Goal: Task Accomplishment & Management: Manage account settings

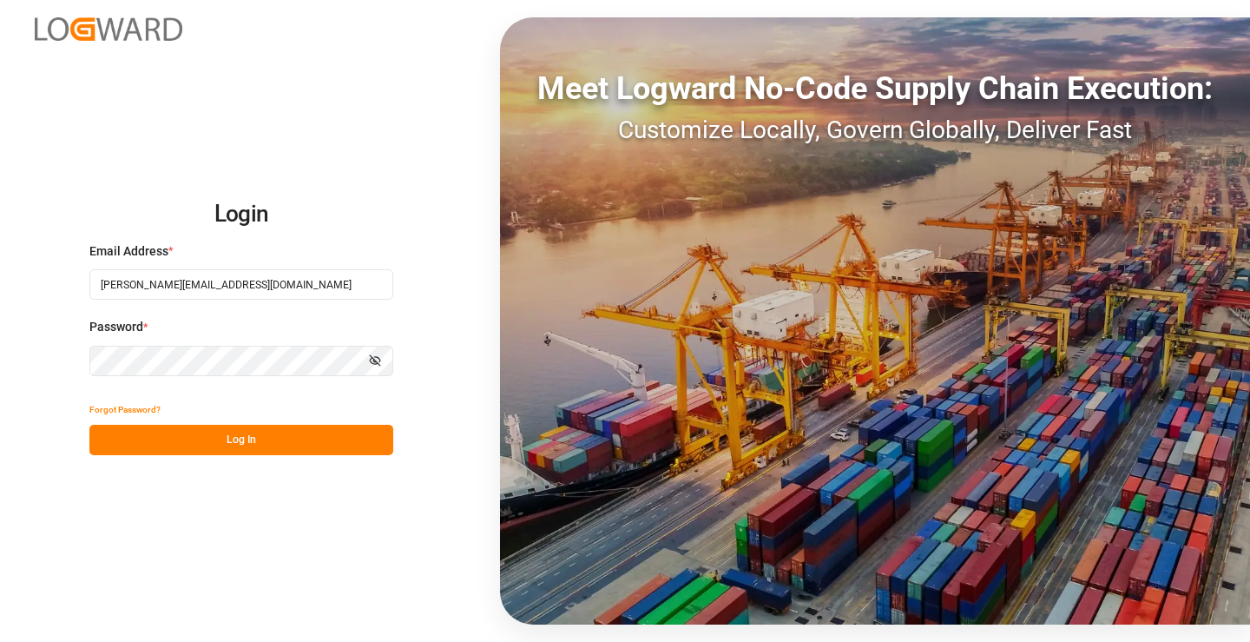
click at [149, 281] on input "[PERSON_NAME][EMAIL_ADDRESS][DOMAIN_NAME]" at bounding box center [241, 284] width 304 height 30
drag, startPoint x: 163, startPoint y: 283, endPoint x: 73, endPoint y: 281, distance: 90.3
click at [73, 281] on div "Login Email Address * [PERSON_NAME][EMAIL_ADDRESS][DOMAIN_NAME] Password * Show…" at bounding box center [625, 321] width 1250 height 642
type input "[PERSON_NAME][EMAIL_ADDRESS][PERSON_NAME][DOMAIN_NAME]"
click at [134, 433] on button "Log In" at bounding box center [241, 440] width 304 height 30
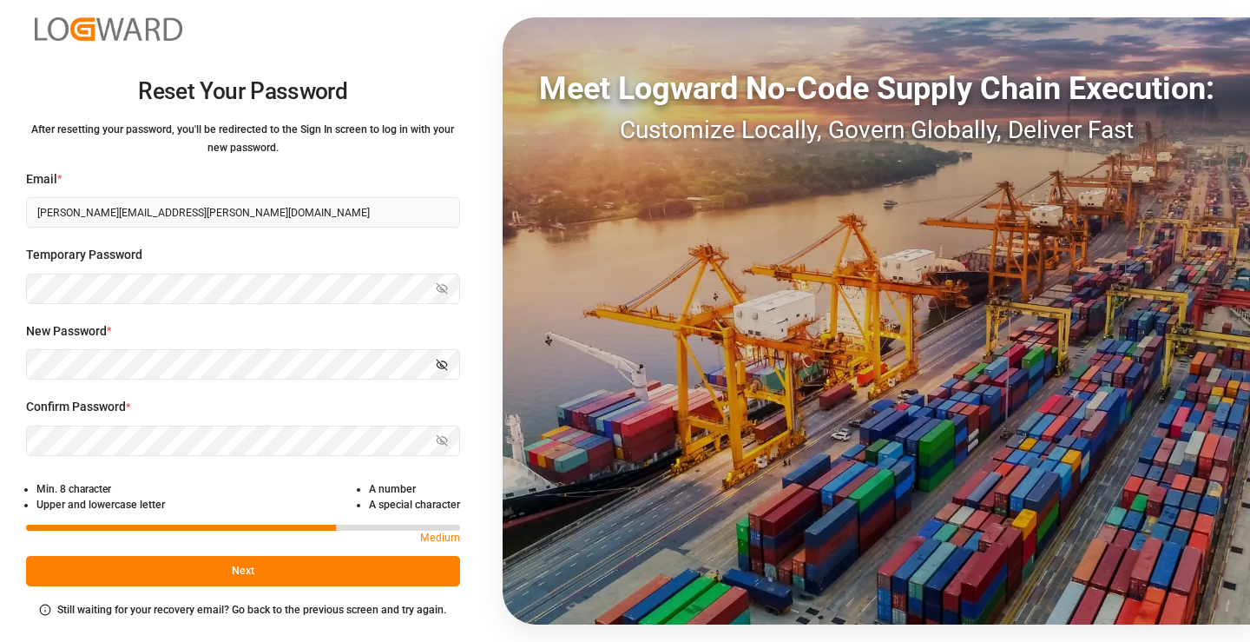
click at [24, 363] on div "Reset Your Password After resetting your password, you'll be redirected to the …" at bounding box center [242, 321] width 485 height 642
click at [261, 398] on label "Confirm Password *" at bounding box center [243, 407] width 434 height 18
click at [253, 566] on button "Next" at bounding box center [243, 571] width 434 height 30
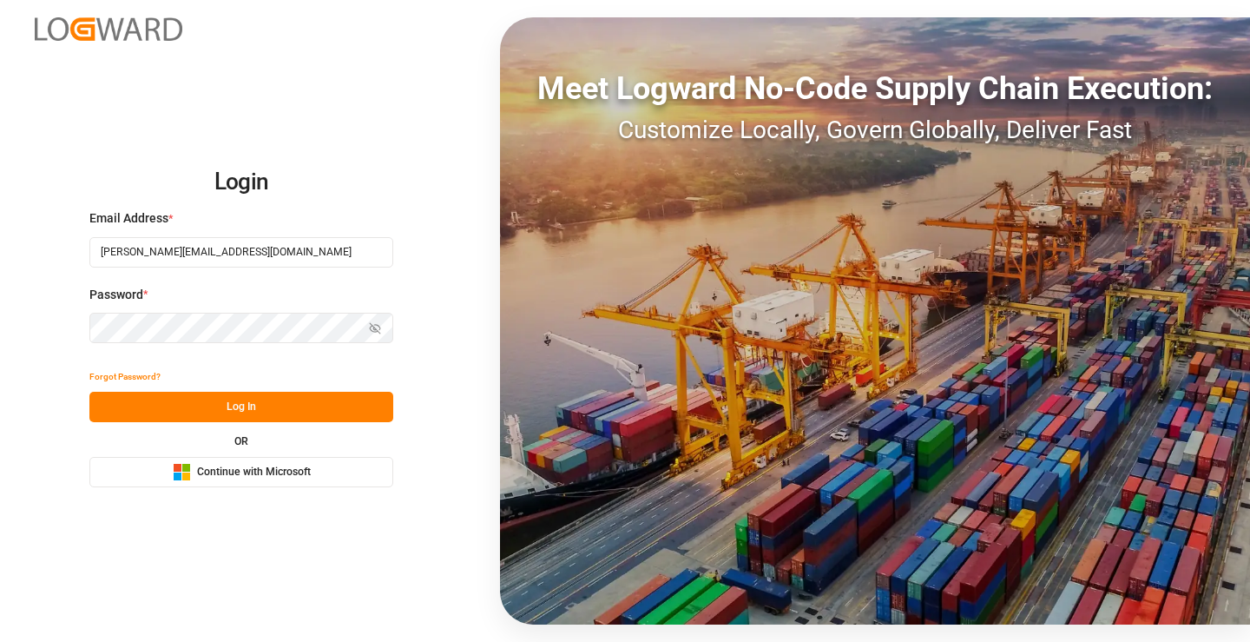
click at [204, 258] on input "[PERSON_NAME][EMAIL_ADDRESS][DOMAIN_NAME]" at bounding box center [241, 252] width 304 height 30
type input "[PERSON_NAME][EMAIL_ADDRESS][PERSON_NAME][DOMAIN_NAME]"
click at [234, 406] on button "Log In" at bounding box center [241, 407] width 304 height 30
